Goal: Transaction & Acquisition: Purchase product/service

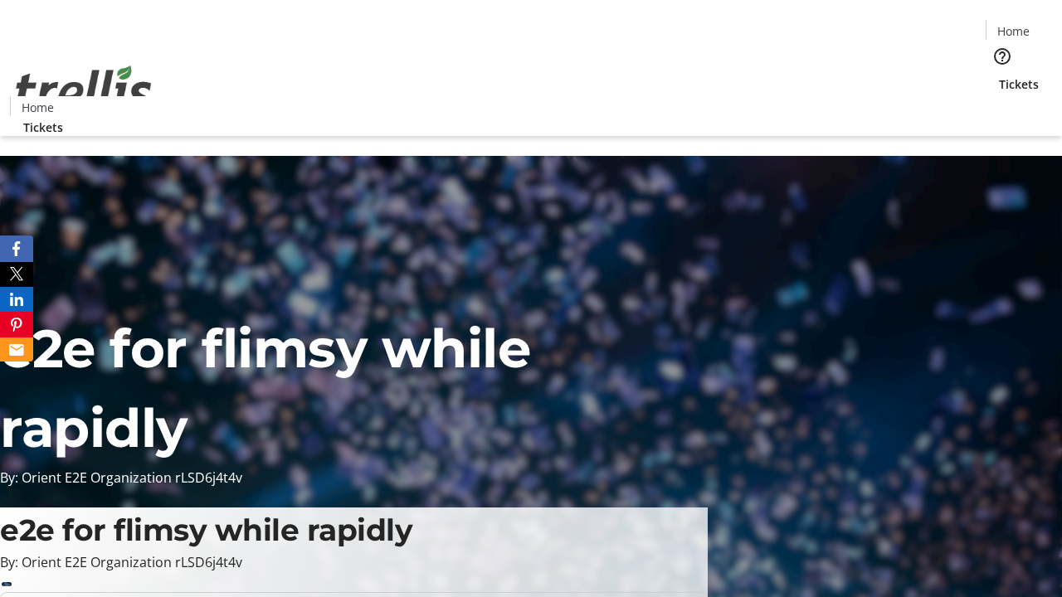
click at [999, 75] on span "Tickets" at bounding box center [1019, 83] width 40 height 17
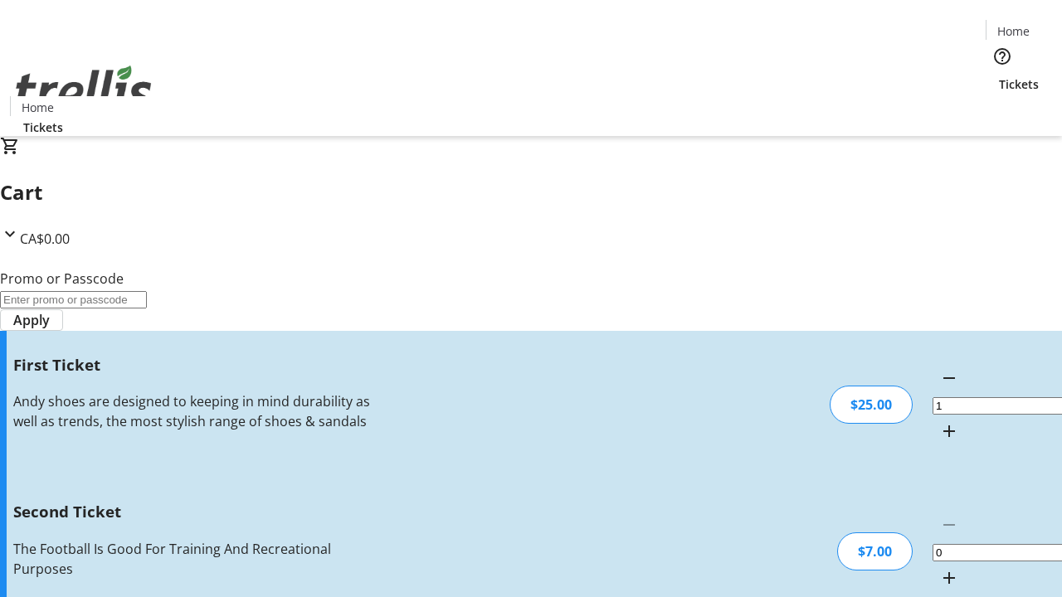
click at [939, 568] on mat-icon "Increment by one" at bounding box center [949, 578] width 20 height 20
type input "2"
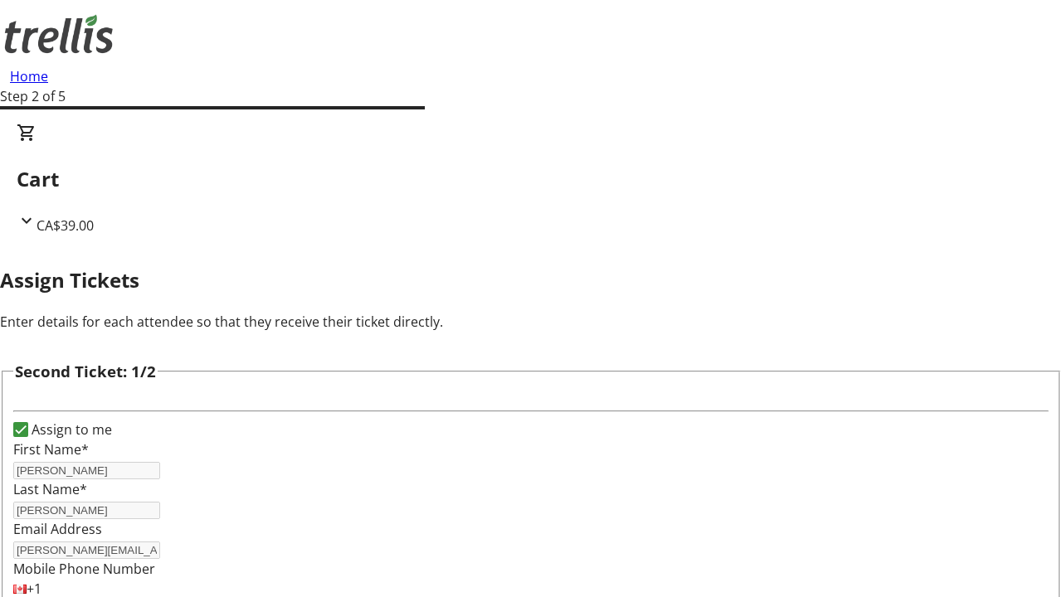
scroll to position [271, 0]
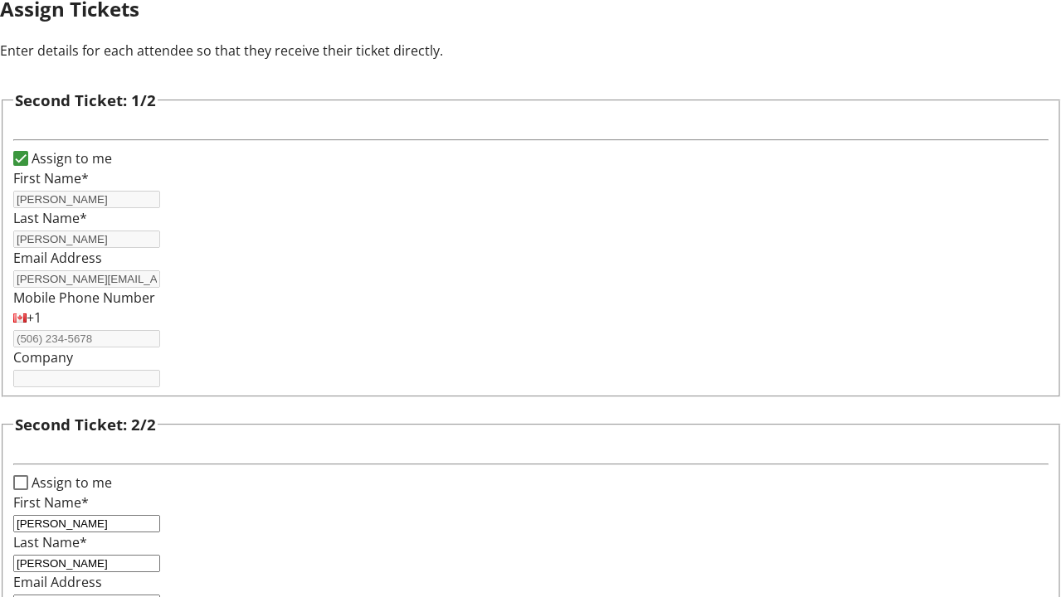
type input "[PERSON_NAME][EMAIL_ADDRESS][DOMAIN_NAME]"
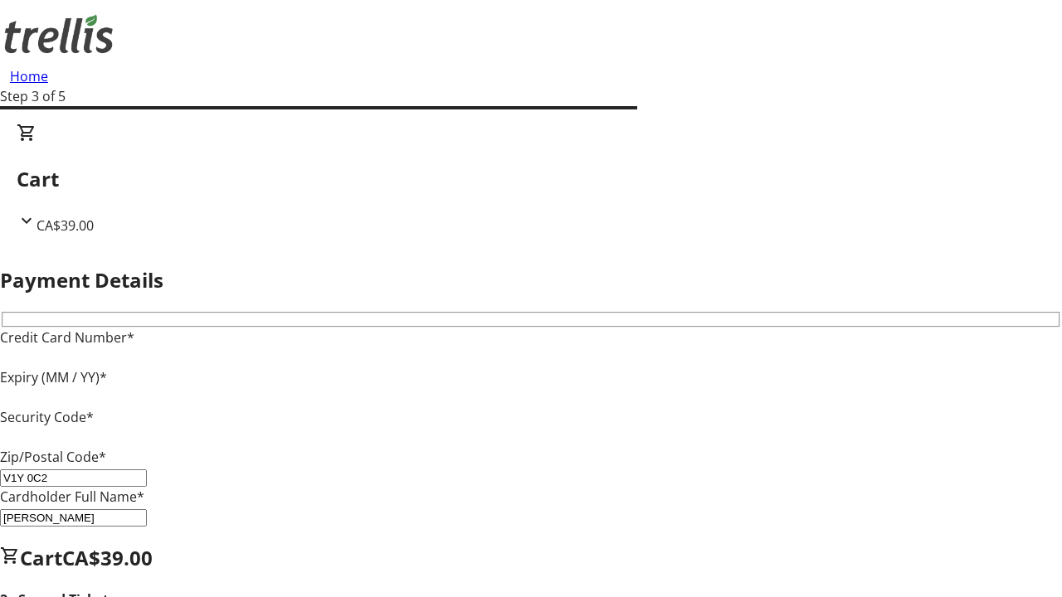
type input "V1Y 0C2"
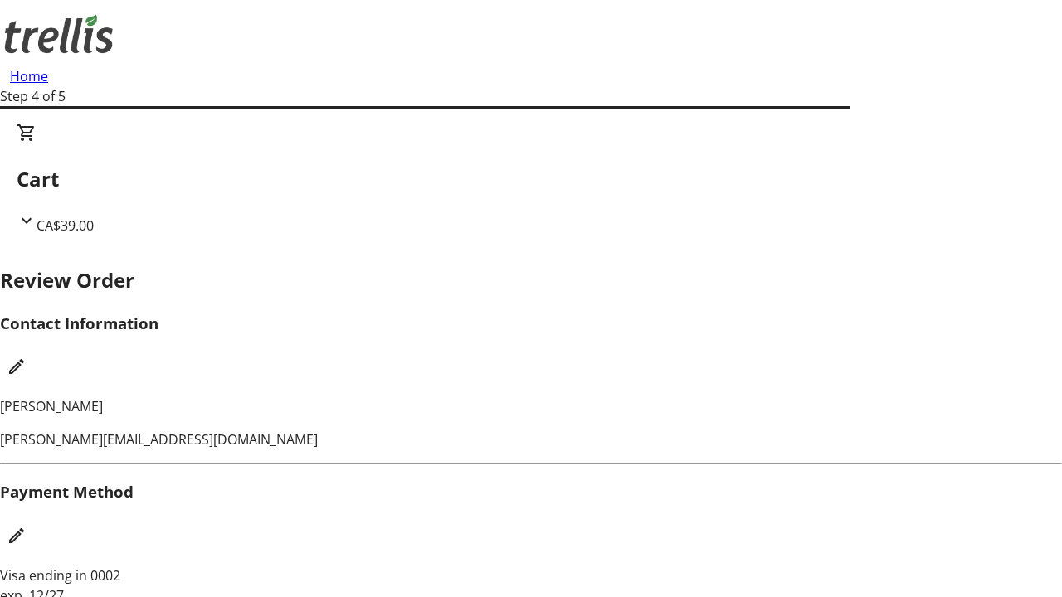
click at [27, 357] on mat-icon "Edit Contact Information" at bounding box center [17, 367] width 20 height 20
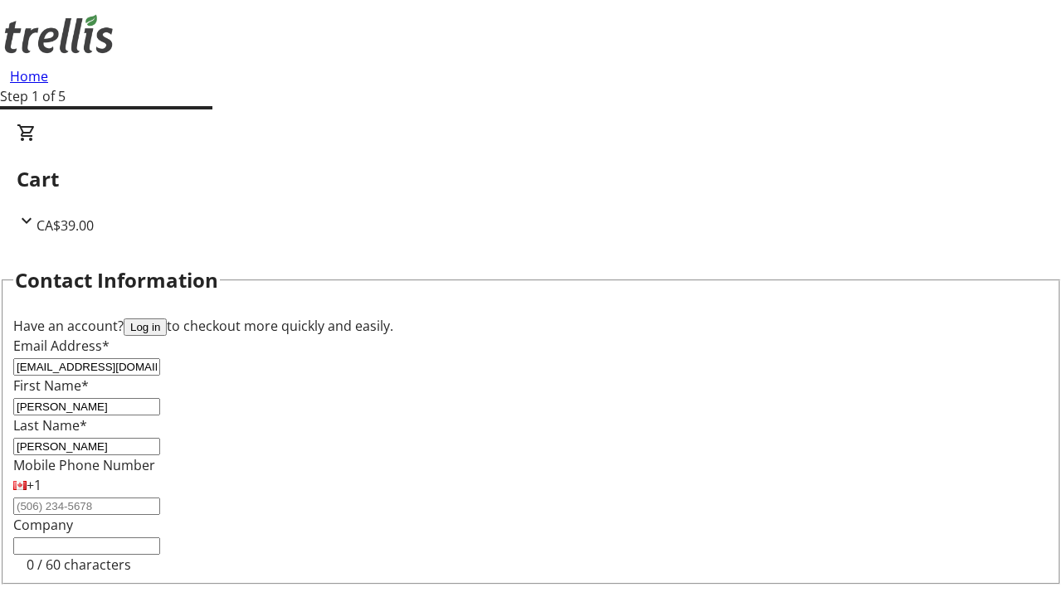
type input "[EMAIL_ADDRESS][DOMAIN_NAME]"
type input "Shemar"
type input "Bergnaum"
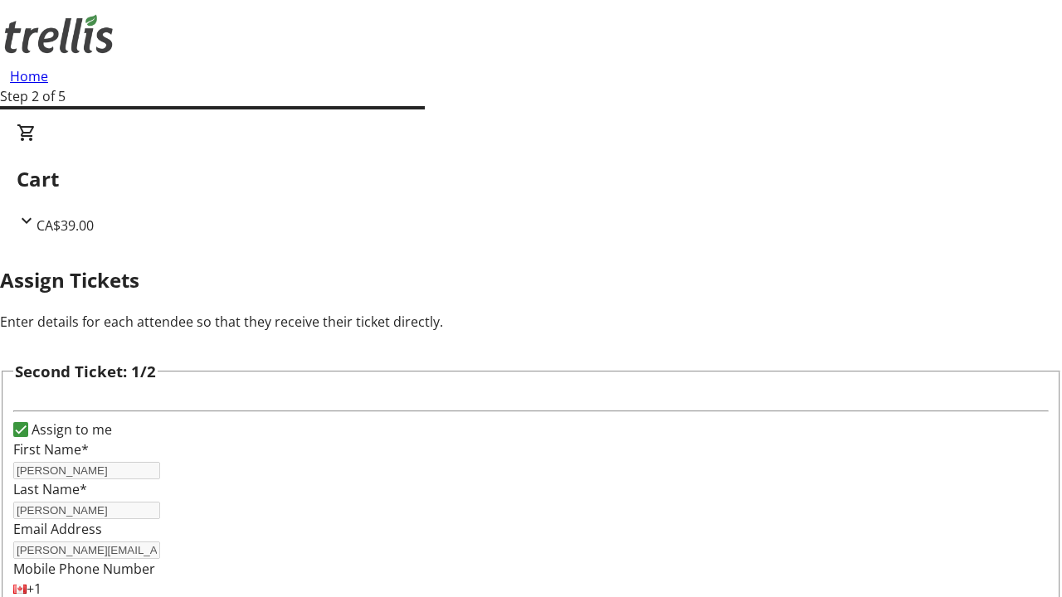
type input "New"
type input "Name"
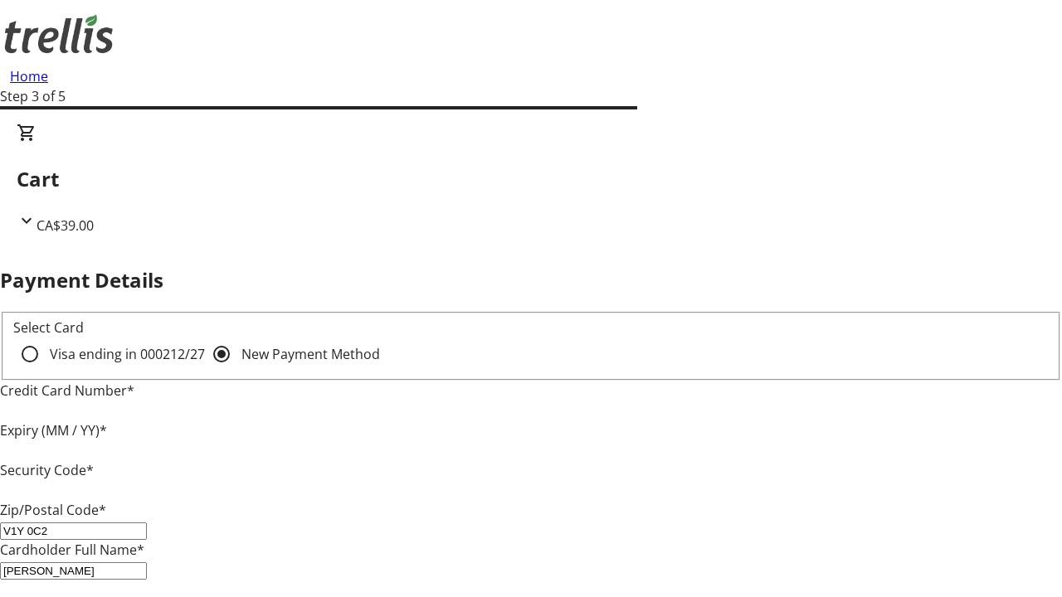
type input "V1Y 0C2"
